Goal: Transaction & Acquisition: Purchase product/service

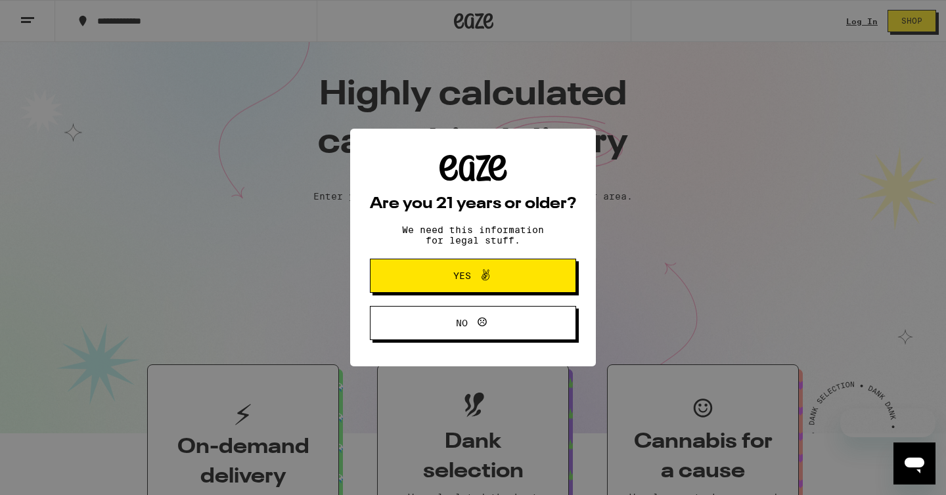
click at [465, 278] on span "Yes" at bounding box center [462, 275] width 18 height 9
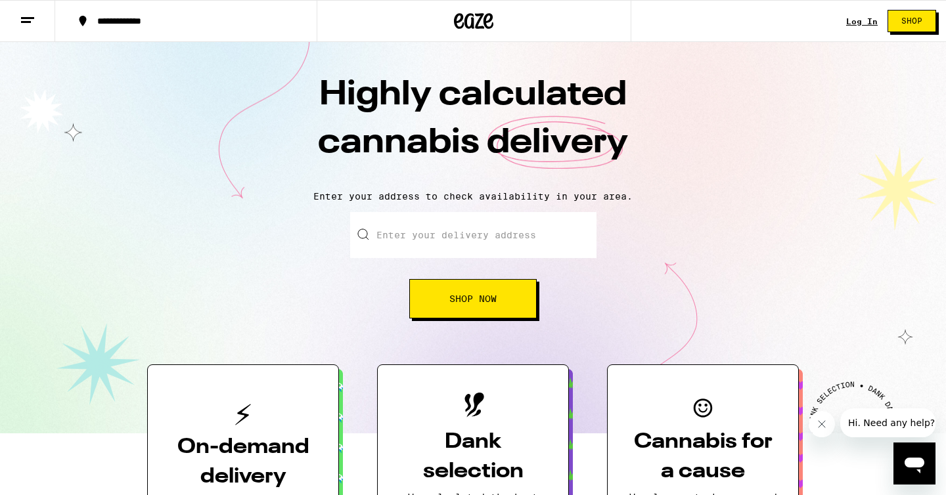
click at [858, 17] on link "Log In" at bounding box center [862, 21] width 32 height 9
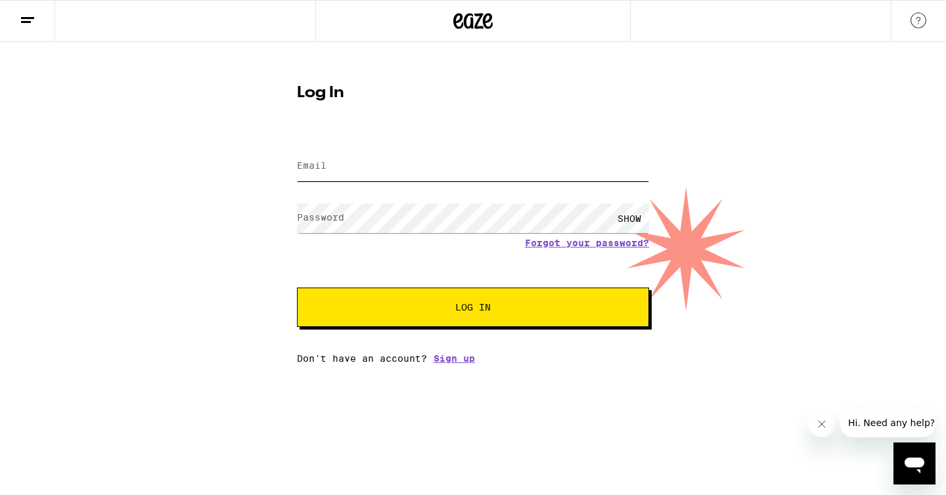
click at [335, 166] on input "Email" at bounding box center [473, 167] width 352 height 30
type input "[EMAIL_ADDRESS][DOMAIN_NAME]"
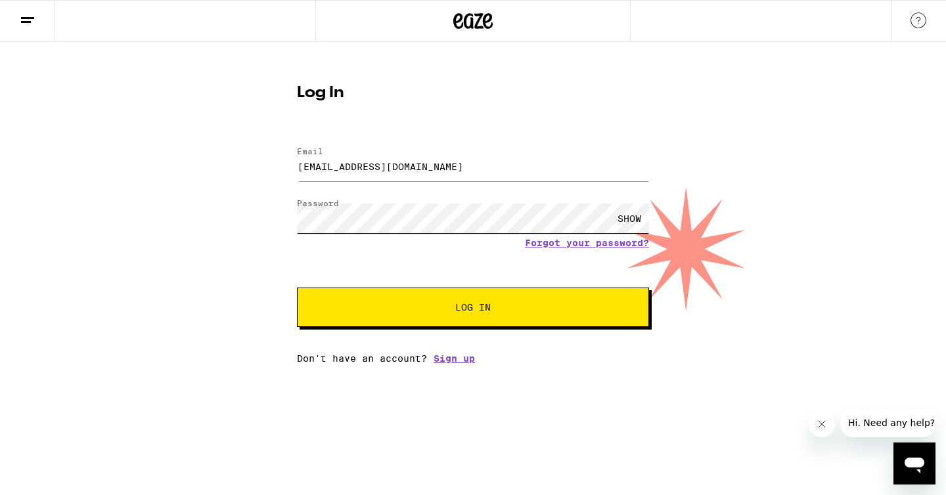
click at [297, 288] on button "Log In" at bounding box center [473, 307] width 352 height 39
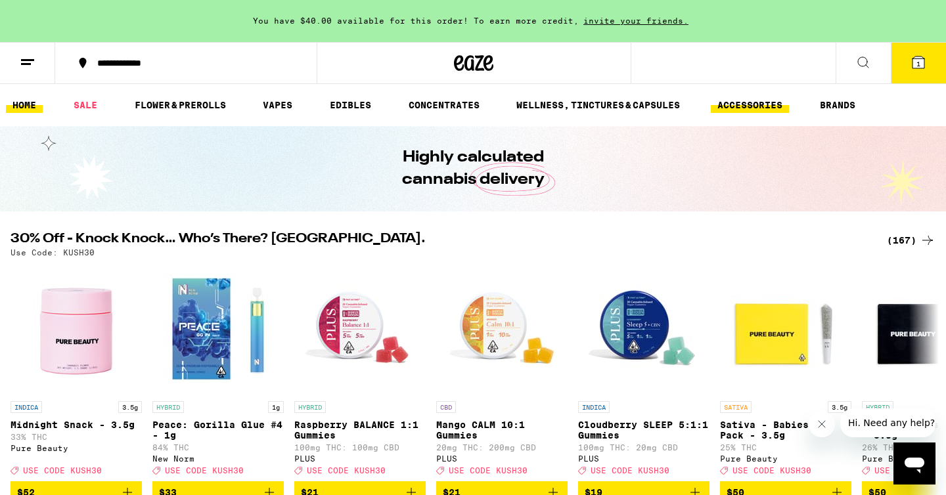
click at [773, 106] on link "ACCESSORIES" at bounding box center [750, 105] width 78 height 16
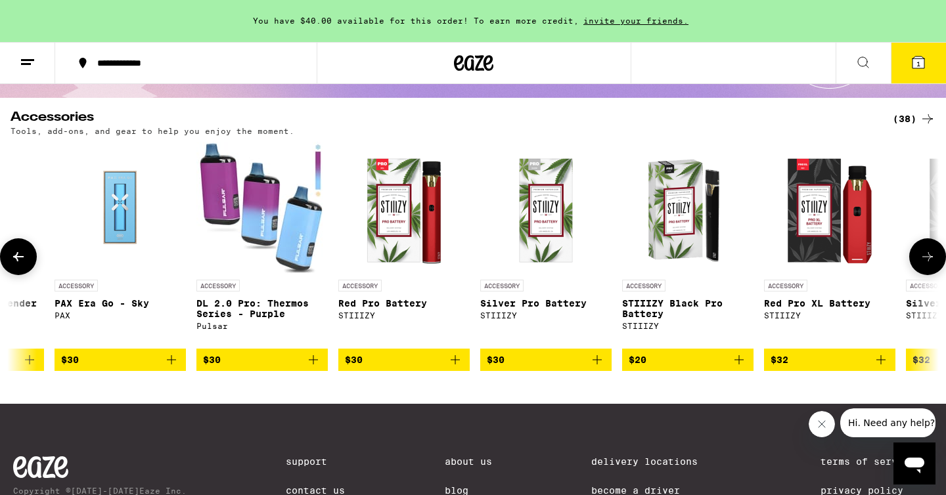
scroll to position [0, 4211]
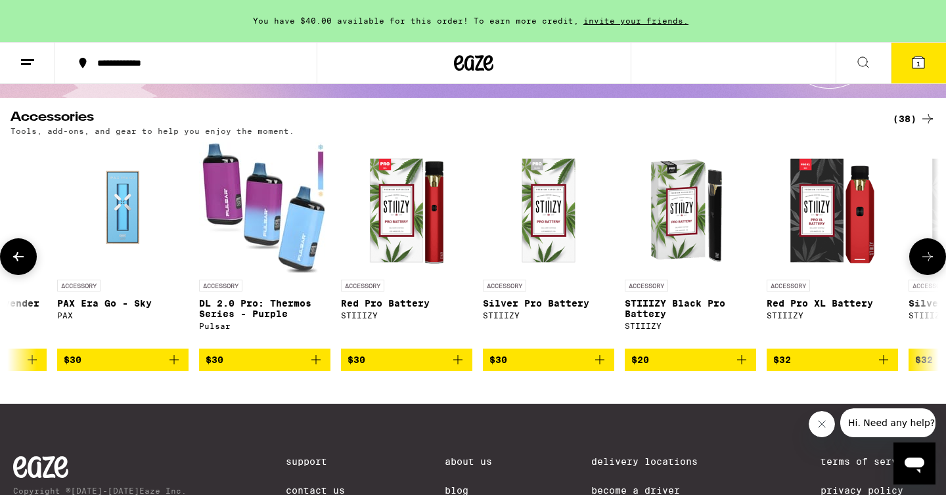
click at [254, 307] on p "DL 2.0 Pro: Thermos Series - Purple" at bounding box center [264, 308] width 131 height 21
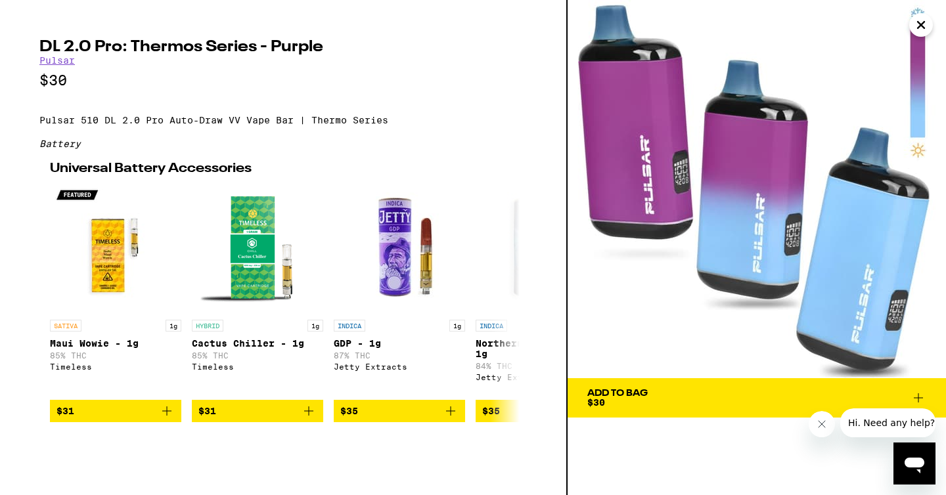
click at [717, 187] on img at bounding box center [757, 189] width 378 height 378
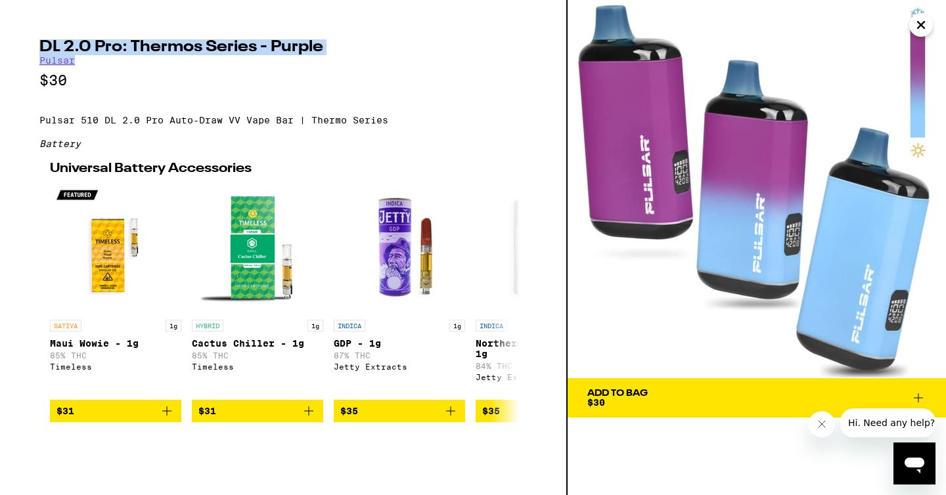
drag, startPoint x: 41, startPoint y: 43, endPoint x: 81, endPoint y: 61, distance: 44.7
click at [81, 61] on div "DL 2.0 Pro: Thermos Series - Purple Pulsar $30 Pulsar 510 DL 2.0 Pro Auto-Draw …" at bounding box center [283, 230] width 488 height 383
copy div "DL 2.0 Pro: Thermos Series - Purple Pulsar"
click at [926, 31] on icon "Close" at bounding box center [921, 25] width 16 height 20
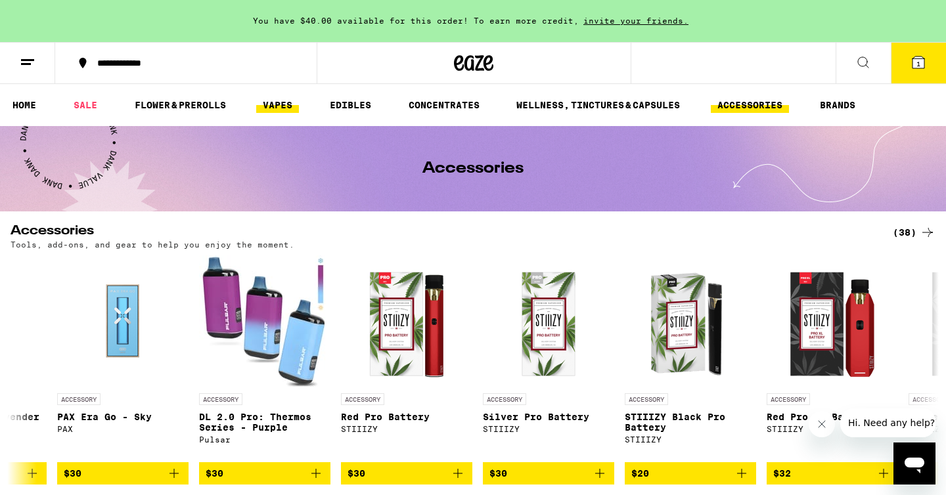
click at [294, 112] on link "VAPES" at bounding box center [277, 105] width 43 height 16
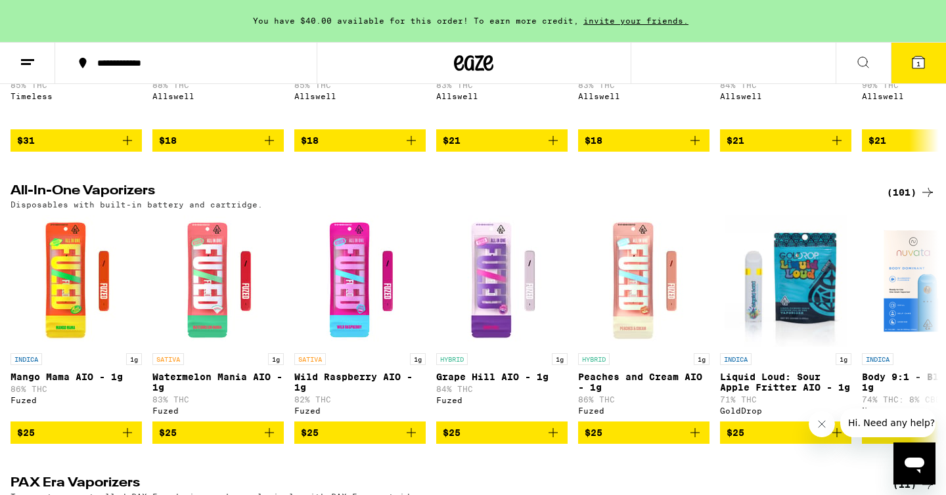
scroll to position [359, 0]
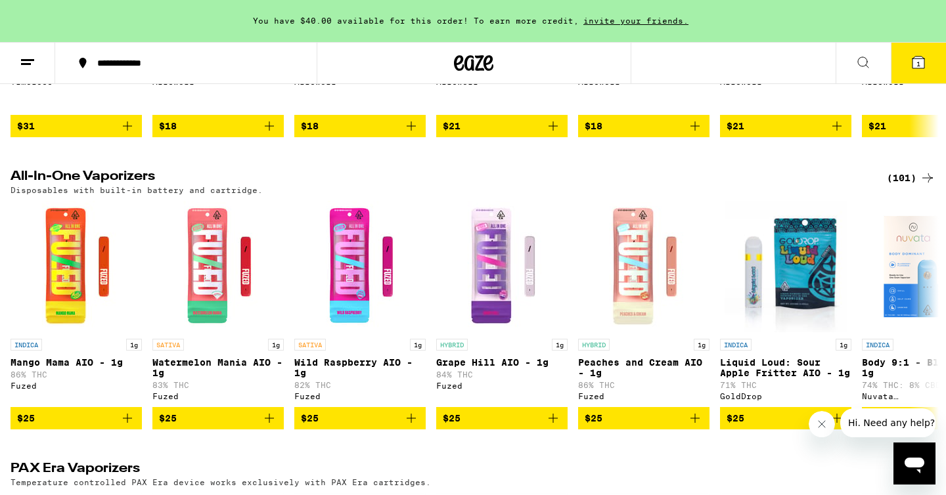
click at [898, 171] on div "(101)" at bounding box center [911, 178] width 49 height 16
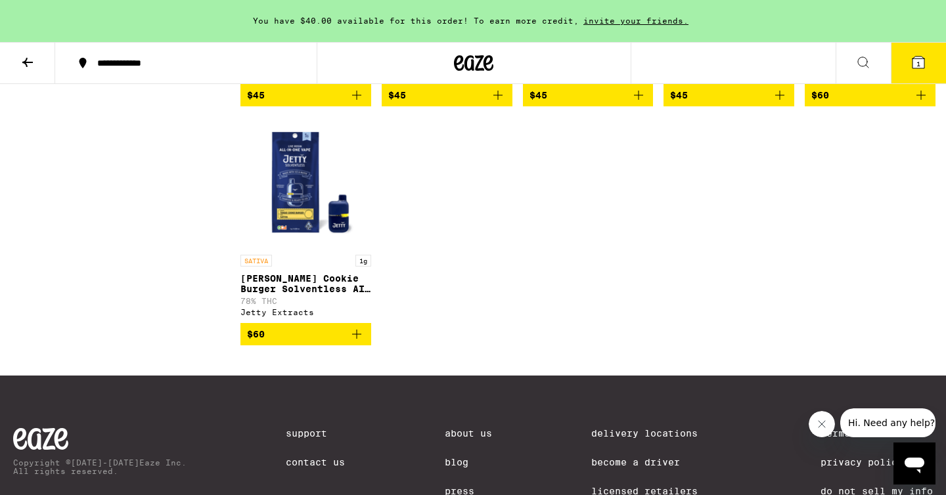
scroll to position [4929, 0]
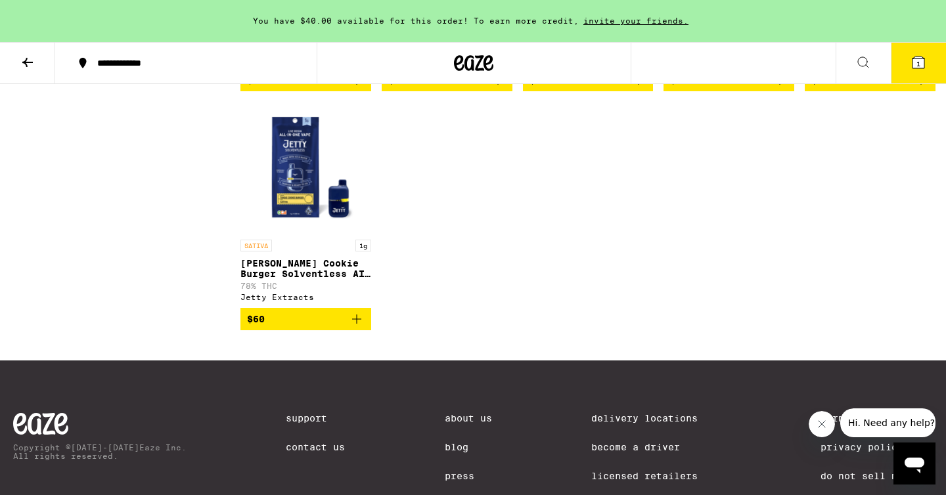
click at [315, 279] on p "[PERSON_NAME] Cookie Burger Solventless AIO - 1g" at bounding box center [305, 268] width 131 height 21
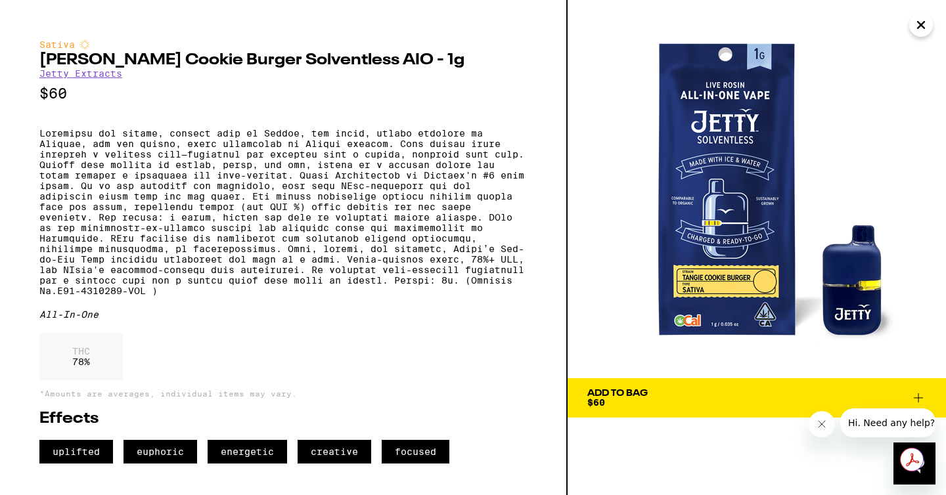
click at [919, 28] on icon "Close" at bounding box center [921, 25] width 16 height 20
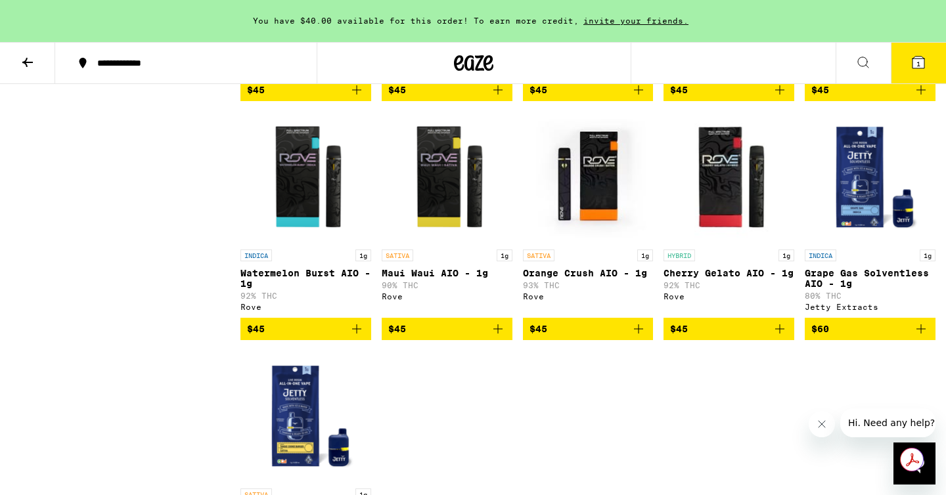
scroll to position [4680, 0]
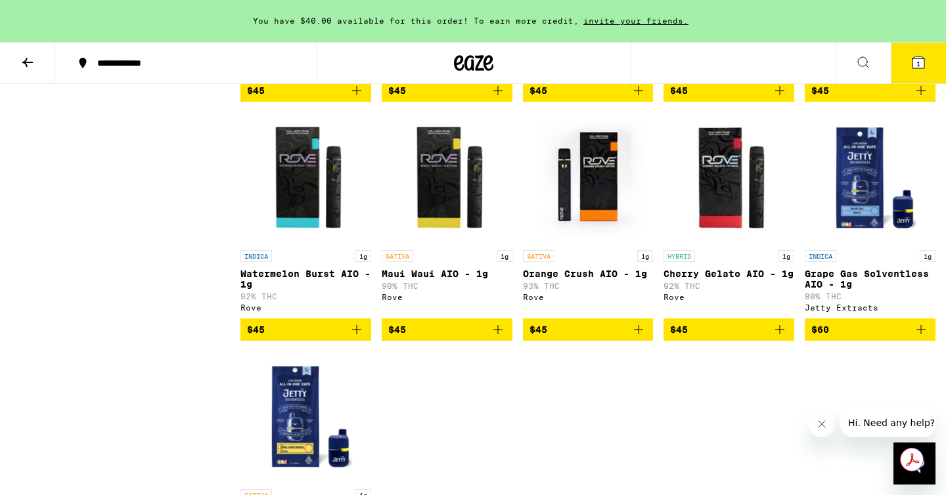
click at [581, 279] on p "Orange Crush AIO - 1g" at bounding box center [588, 274] width 131 height 11
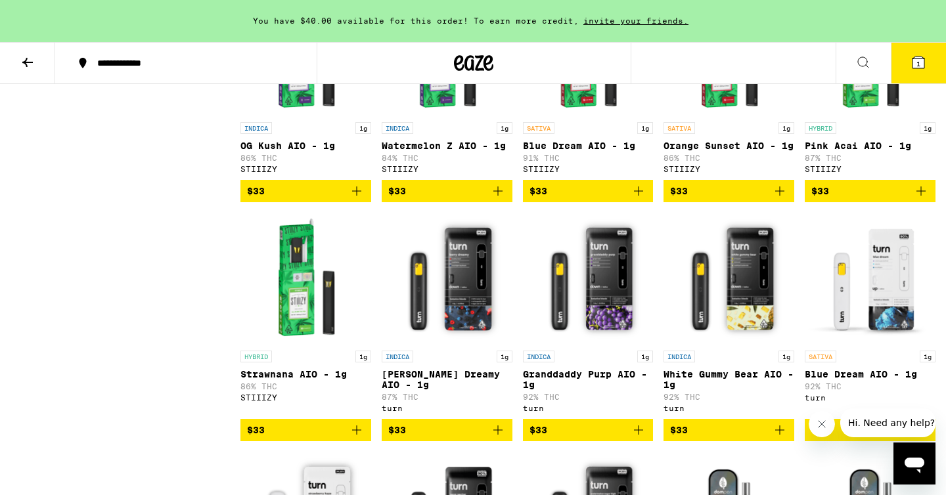
scroll to position [2530, 0]
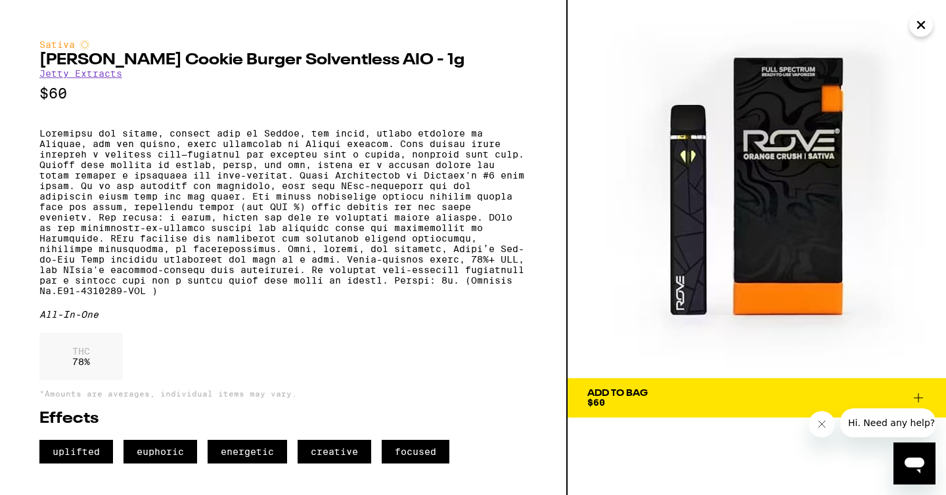
scroll to position [4929, 0]
click at [918, 23] on icon "Close" at bounding box center [921, 25] width 16 height 20
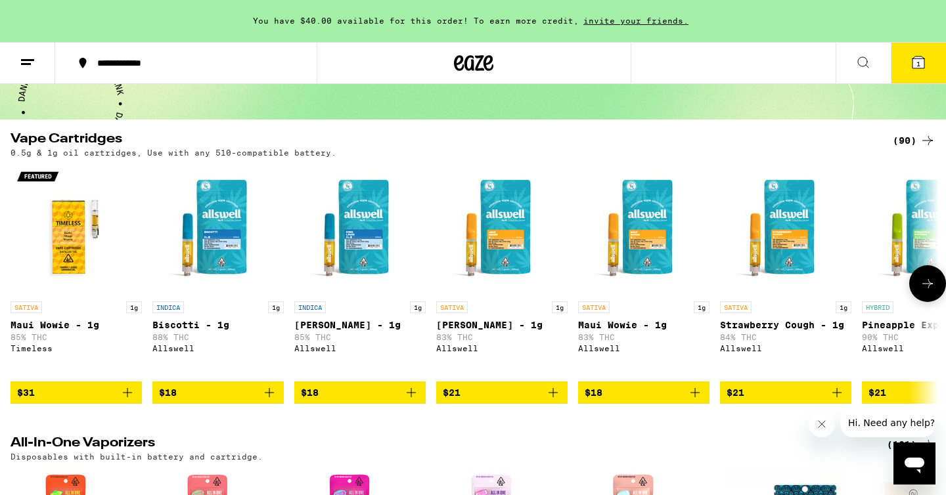
scroll to position [96, 0]
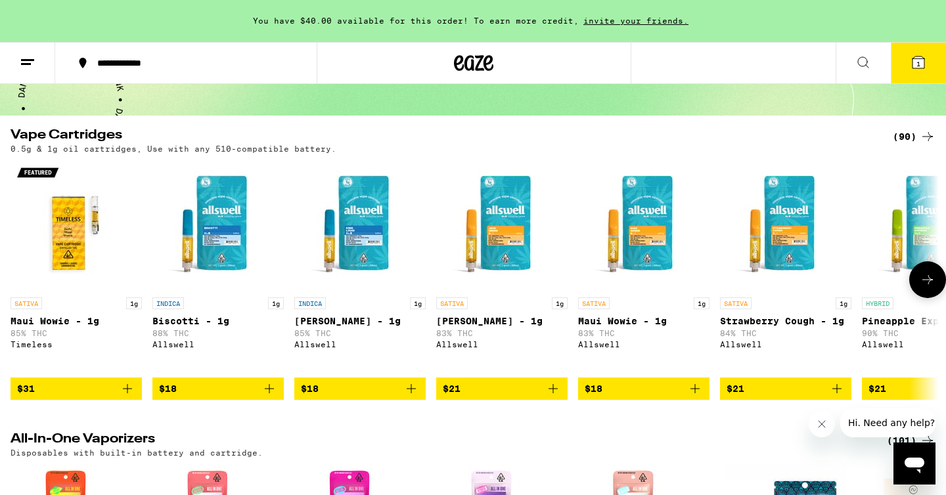
click at [367, 327] on p "[PERSON_NAME] - 1g" at bounding box center [359, 321] width 131 height 11
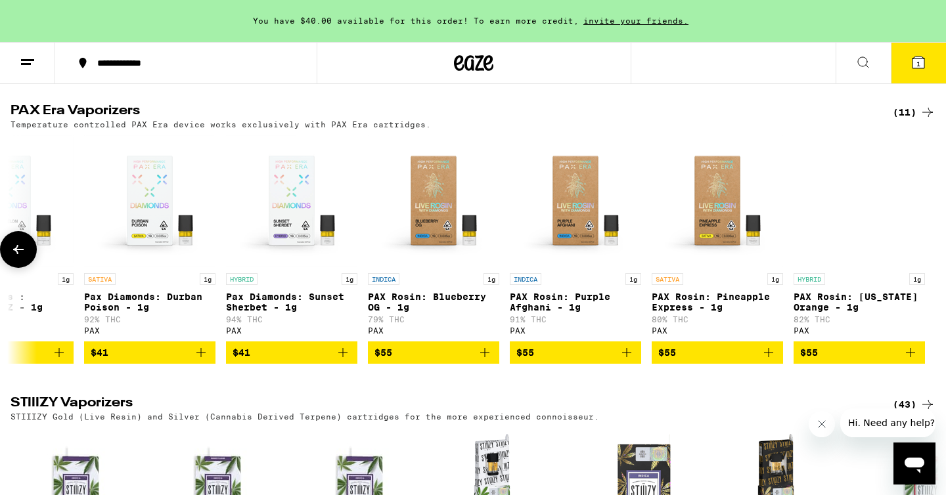
scroll to position [720, 0]
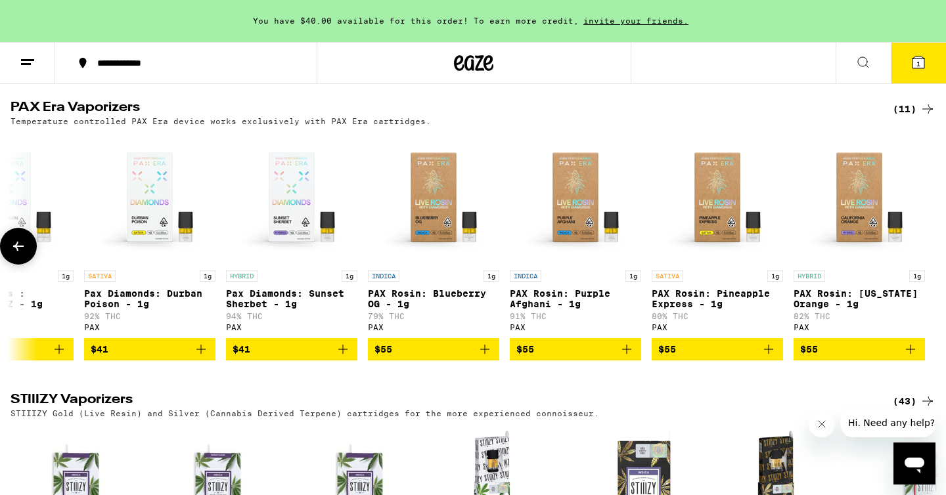
click at [849, 309] on p "PAX Rosin: [US_STATE] Orange - 1g" at bounding box center [859, 298] width 131 height 21
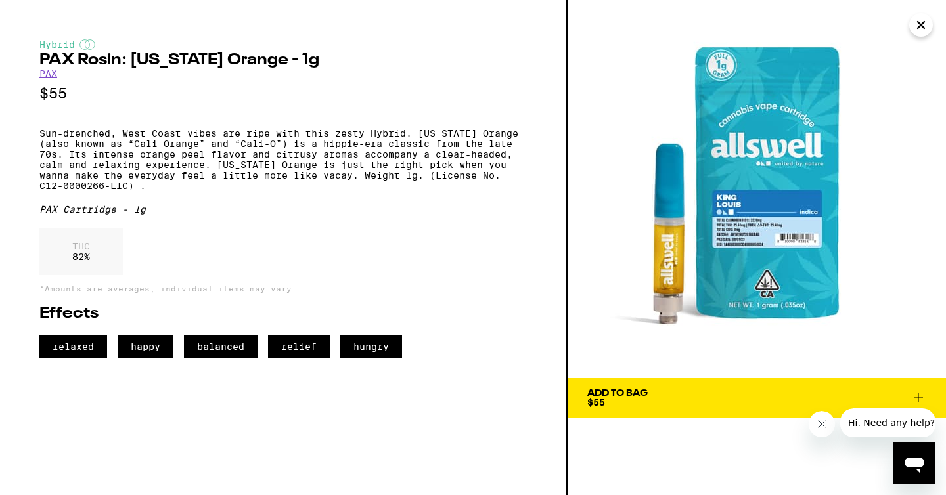
click at [919, 27] on icon "Close" at bounding box center [921, 25] width 7 height 7
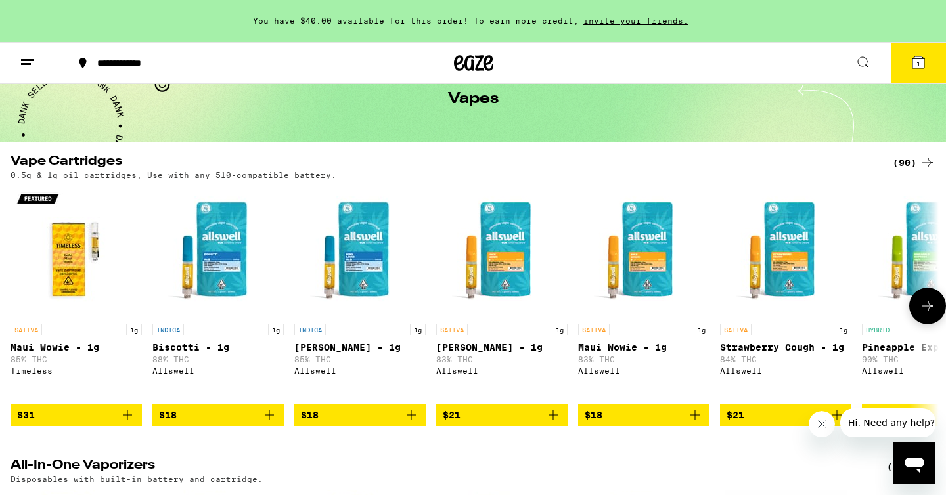
scroll to position [78, 0]
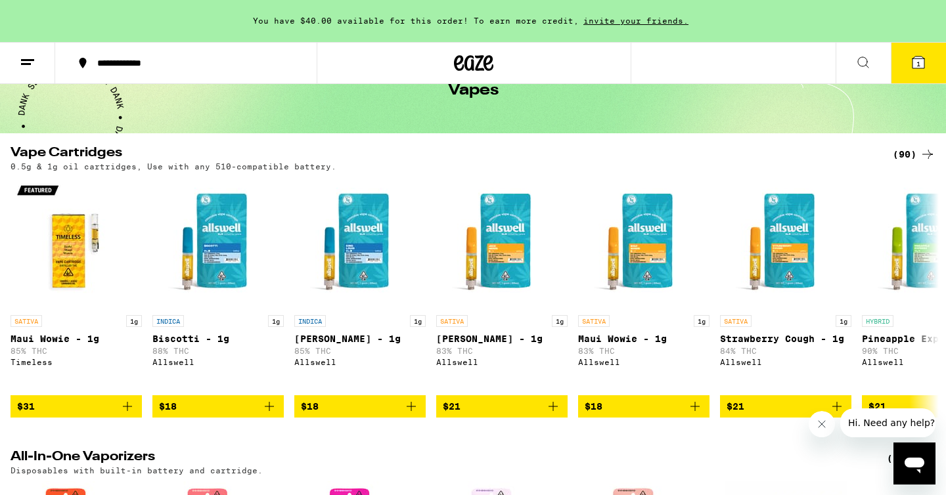
click at [900, 154] on div "(90)" at bounding box center [914, 155] width 43 height 16
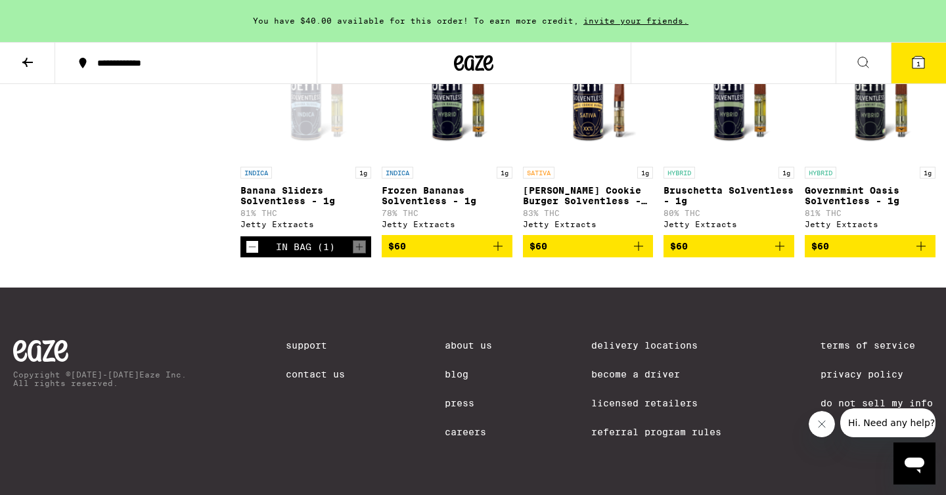
scroll to position [4286, 0]
click at [281, 206] on p "Banana Sliders Solventless - 1g" at bounding box center [305, 195] width 131 height 21
click at [432, 206] on p "Frozen Bananas Solventless - 1g" at bounding box center [447, 195] width 131 height 21
click at [306, 206] on p "Banana Sliders Solventless - 1g" at bounding box center [305, 195] width 131 height 21
click at [302, 206] on p "Banana Sliders Solventless - 1g" at bounding box center [305, 195] width 131 height 21
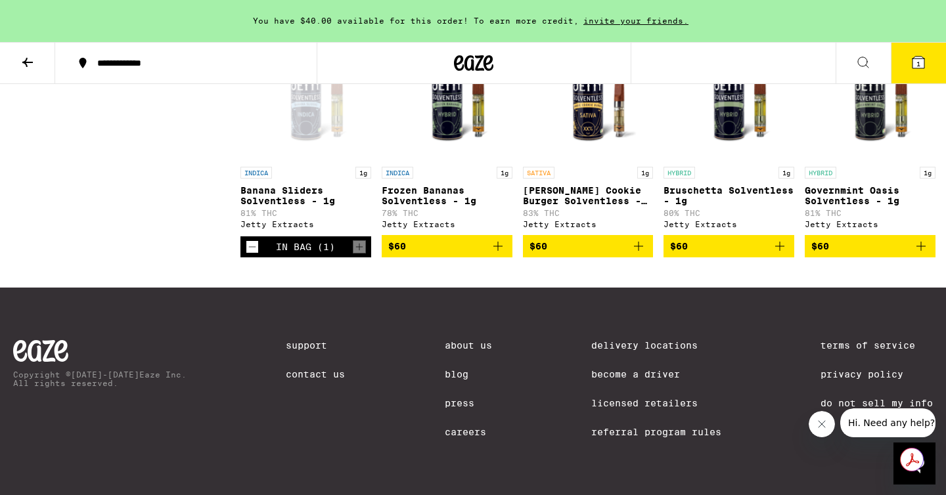
click at [419, 206] on p "Frozen Bananas Solventless - 1g" at bounding box center [447, 195] width 131 height 21
click at [834, 206] on p "Governmint Oasis Solventless - 1g" at bounding box center [870, 195] width 131 height 21
